Goal: Communication & Community: Answer question/provide support

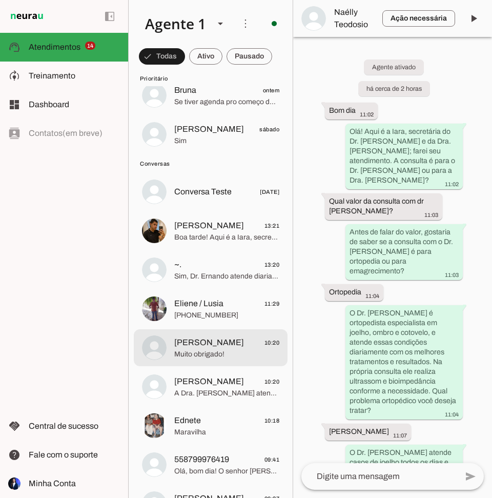
scroll to position [513, 0]
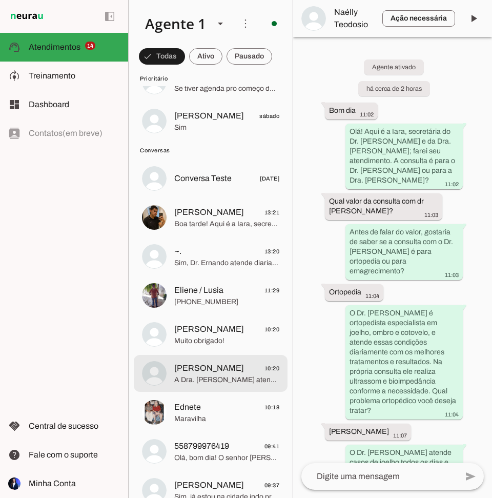
click at [208, 366] on span "[PERSON_NAME]" at bounding box center [209, 368] width 70 height 12
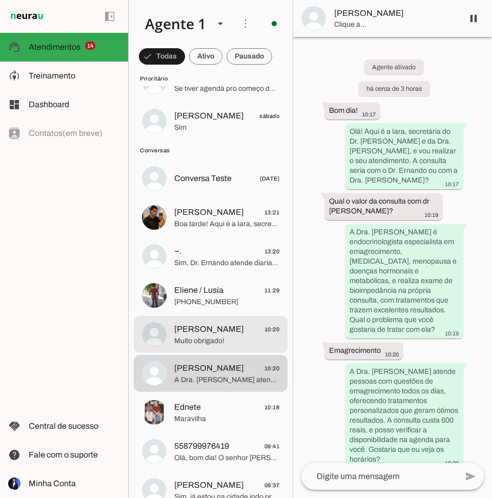
click at [204, 336] on span "Muito obrigado!" at bounding box center [226, 341] width 105 height 10
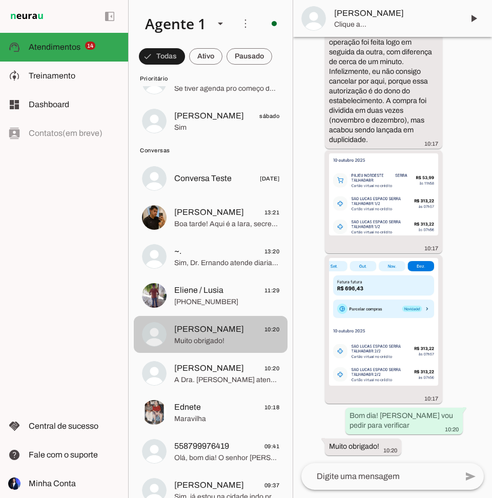
scroll to position [554, 0]
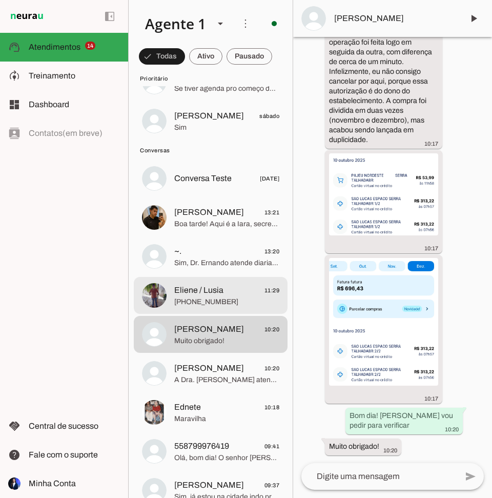
click at [202, 301] on span "[PHONE_NUMBER]" at bounding box center [226, 302] width 105 height 10
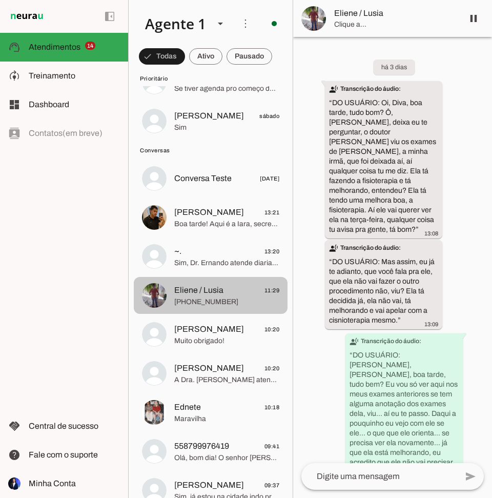
scroll to position [301, 0]
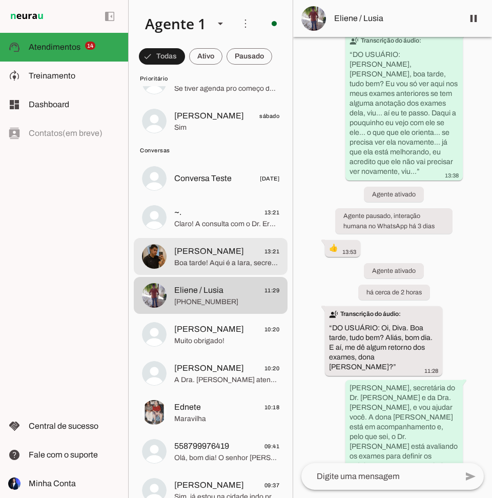
click at [191, 248] on span "[PERSON_NAME]" at bounding box center [209, 251] width 70 height 12
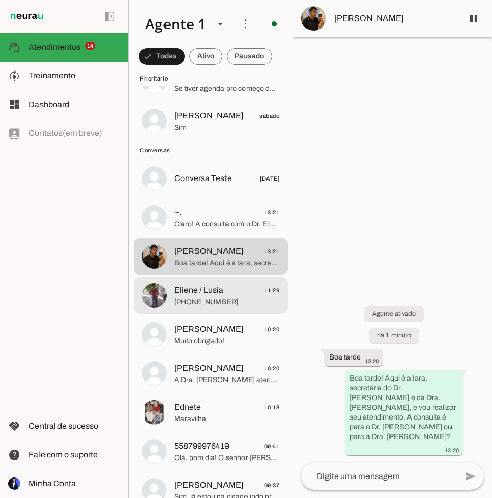
click at [201, 289] on span "Eliene / Lusia" at bounding box center [198, 290] width 49 height 12
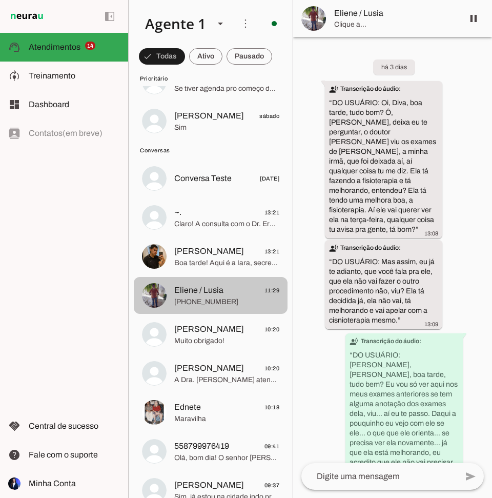
scroll to position [301, 0]
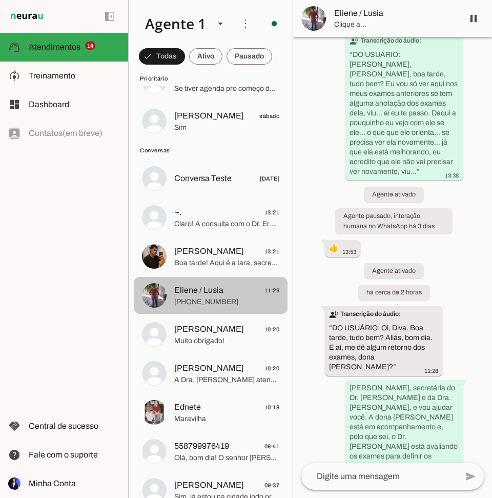
click at [134, 277] on button "Eliene / Lusia 11:29 [PHONE_NUMBER]" at bounding box center [211, 295] width 154 height 37
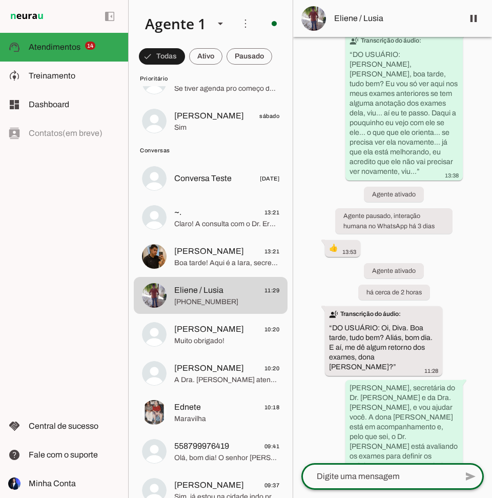
click at [346, 475] on textarea at bounding box center [380, 476] width 156 height 12
type textarea "b"
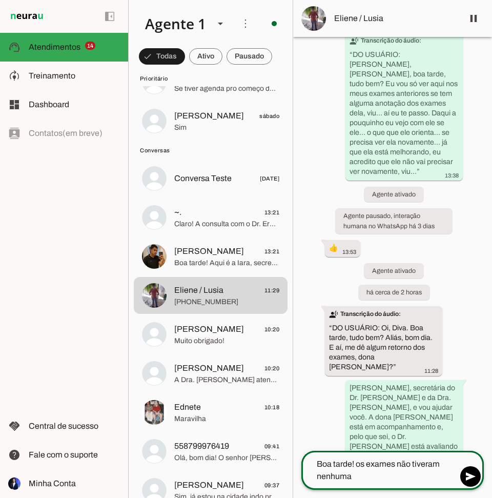
click at [369, 483] on div "Boa tarde! os exames não tiveram nenhuma" at bounding box center [380, 470] width 156 height 39
click at [367, 479] on textarea "Boa tarde! os exames não tiveram nenhuma" at bounding box center [380, 470] width 156 height 25
type textarea "Boa tarde! os exames não tiveram nenhuma alteração, tudo ok"
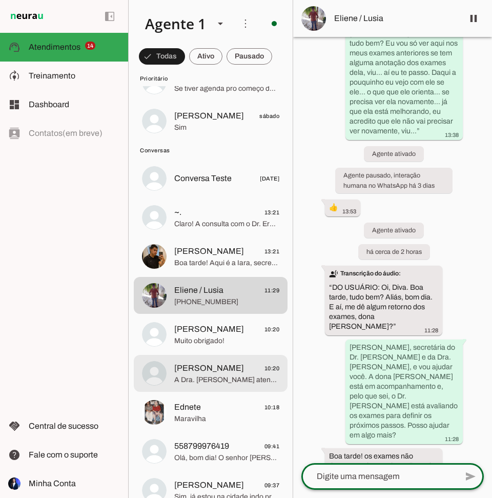
click at [216, 370] on span "[PERSON_NAME]" at bounding box center [209, 368] width 70 height 12
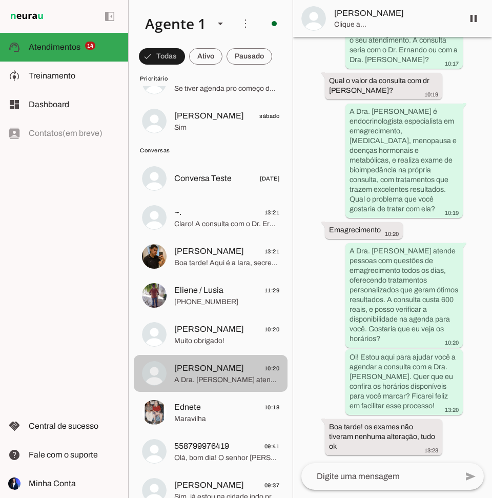
scroll to position [121, 0]
click at [216, 370] on span "[PERSON_NAME]" at bounding box center [209, 368] width 70 height 12
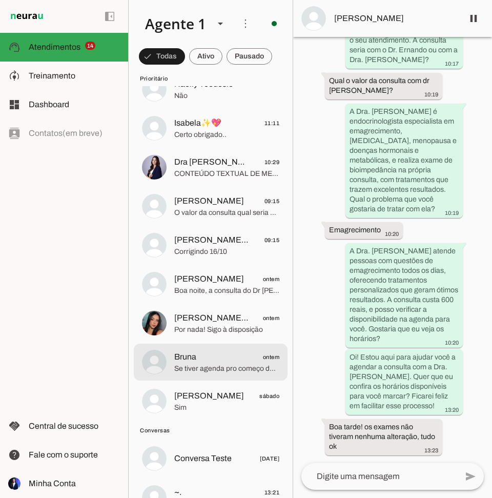
scroll to position [256, 0]
